Goal: Task Accomplishment & Management: Manage account settings

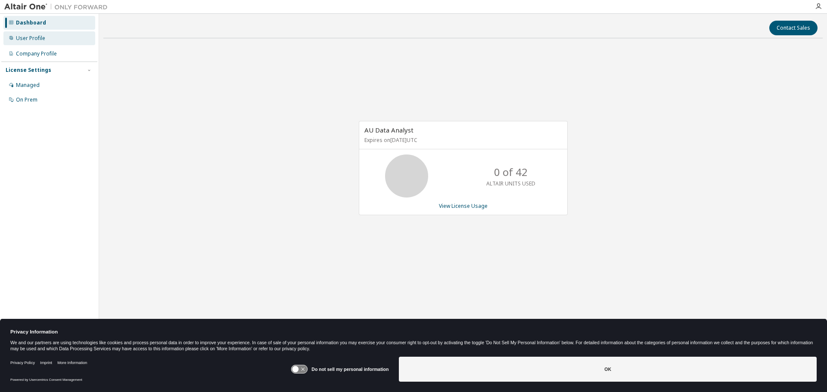
click at [31, 38] on div "User Profile" at bounding box center [30, 38] width 29 height 7
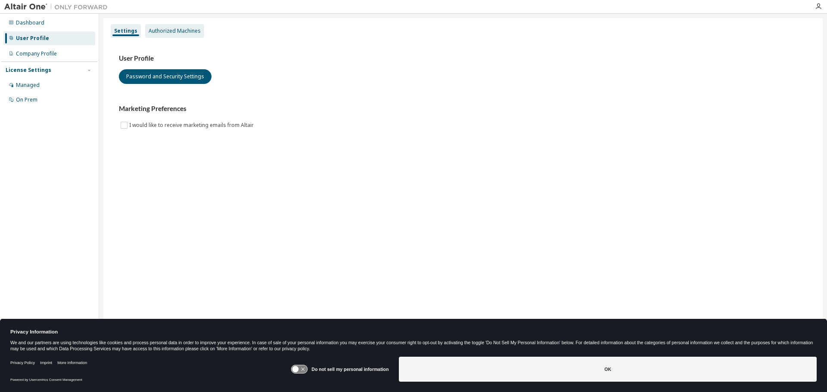
click at [189, 30] on div "Authorized Machines" at bounding box center [175, 31] width 52 height 7
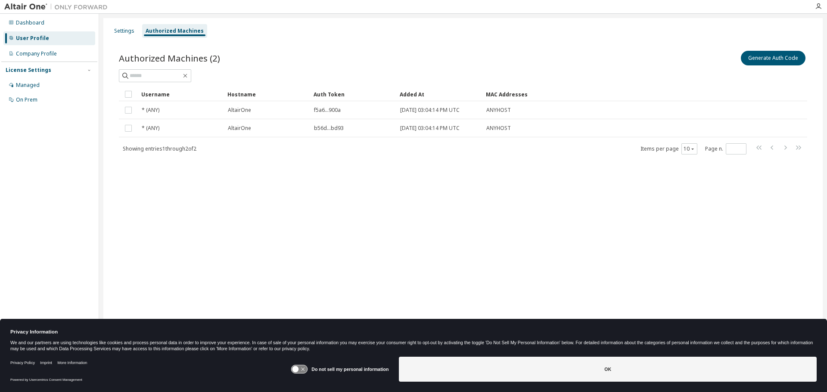
click at [160, 194] on div "Settings Authorized Machines Authorized Machines (2) Generate Auth Code Clear L…" at bounding box center [462, 190] width 719 height 345
click at [762, 59] on button "Generate Auth Code" at bounding box center [773, 58] width 65 height 15
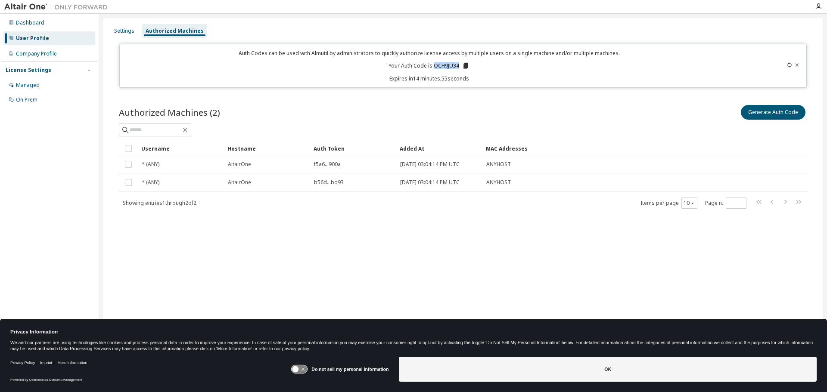
drag, startPoint x: 434, startPoint y: 65, endPoint x: 459, endPoint y: 65, distance: 24.5
click at [459, 65] on p "Your Auth Code is: OCH9JU34" at bounding box center [428, 66] width 81 height 8
copy p "OCH9JU34"
